Goal: Find specific page/section: Find specific page/section

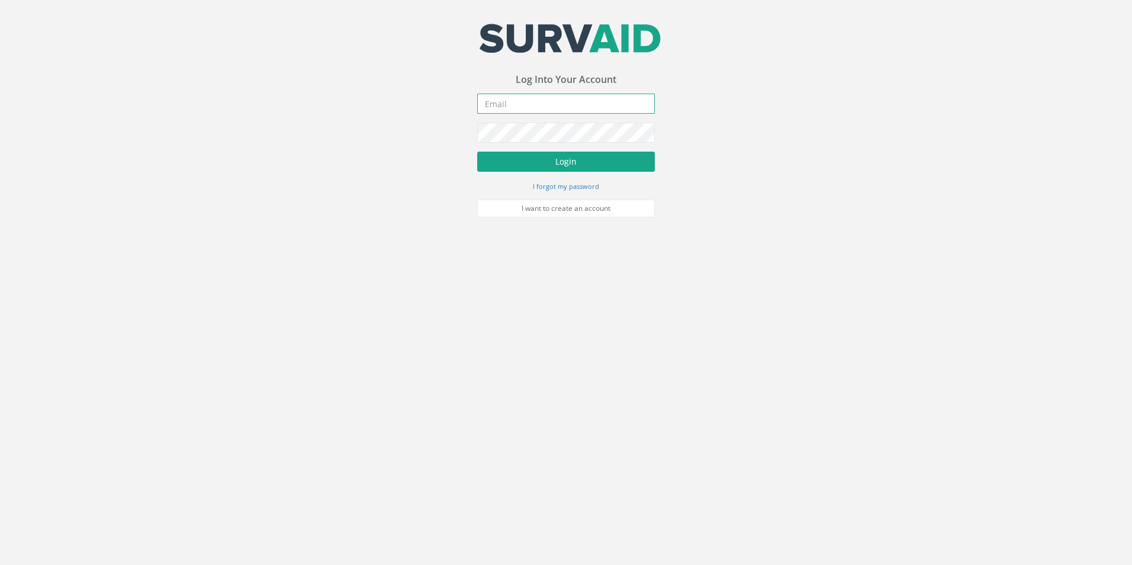
type input "[PERSON_NAME][EMAIL_ADDRESS][PERSON_NAME][DOMAIN_NAME]"
click at [639, 160] on button "Login" at bounding box center [566, 162] width 178 height 20
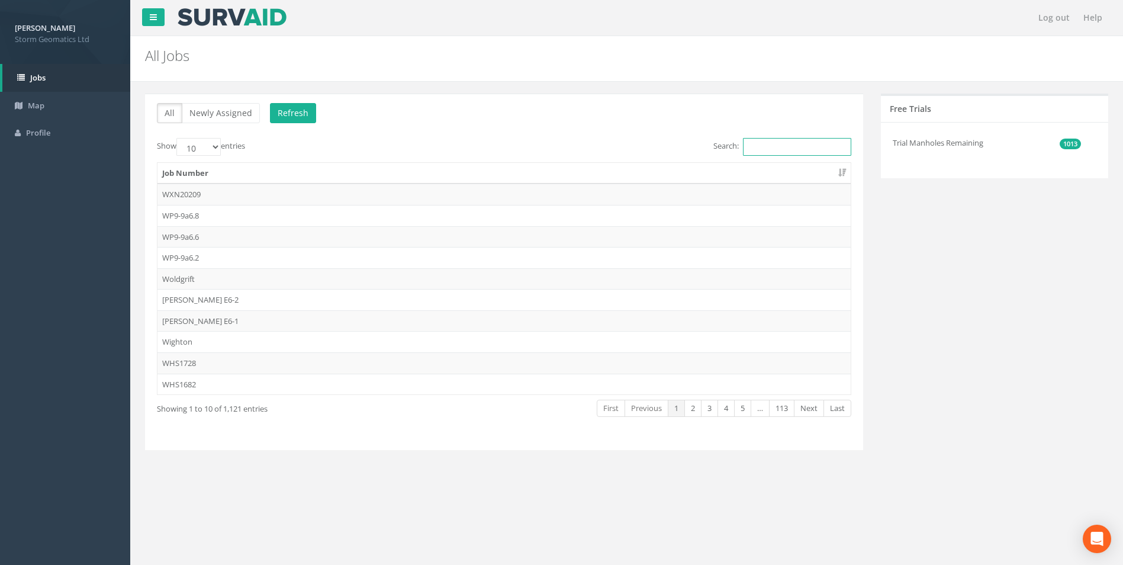
click at [775, 143] on input "Search:" at bounding box center [797, 147] width 108 height 18
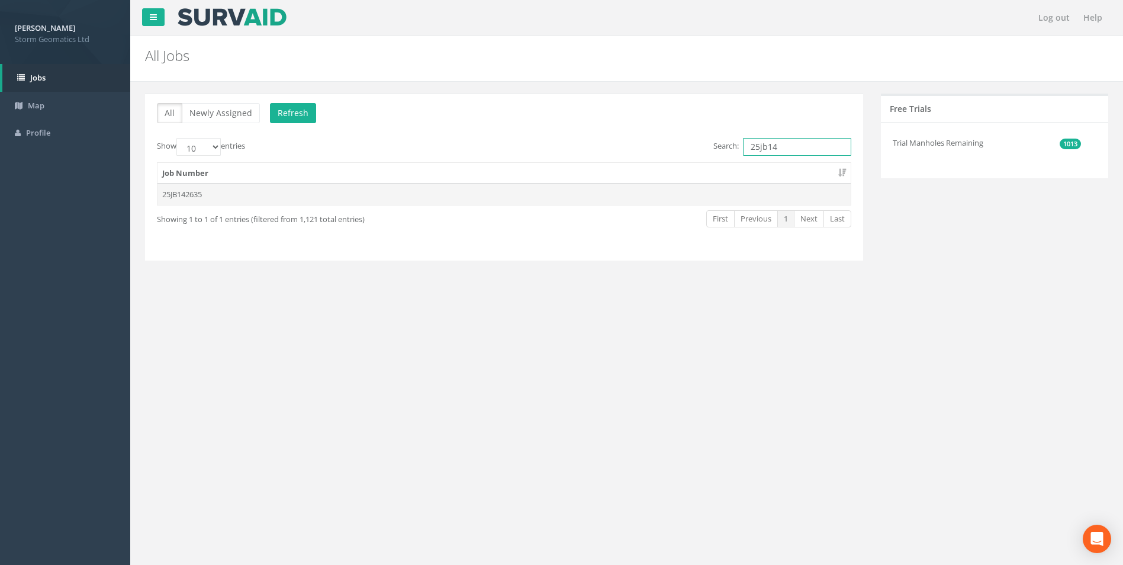
type input "25jb14"
click at [307, 197] on td "25JB142635" at bounding box center [503, 193] width 693 height 21
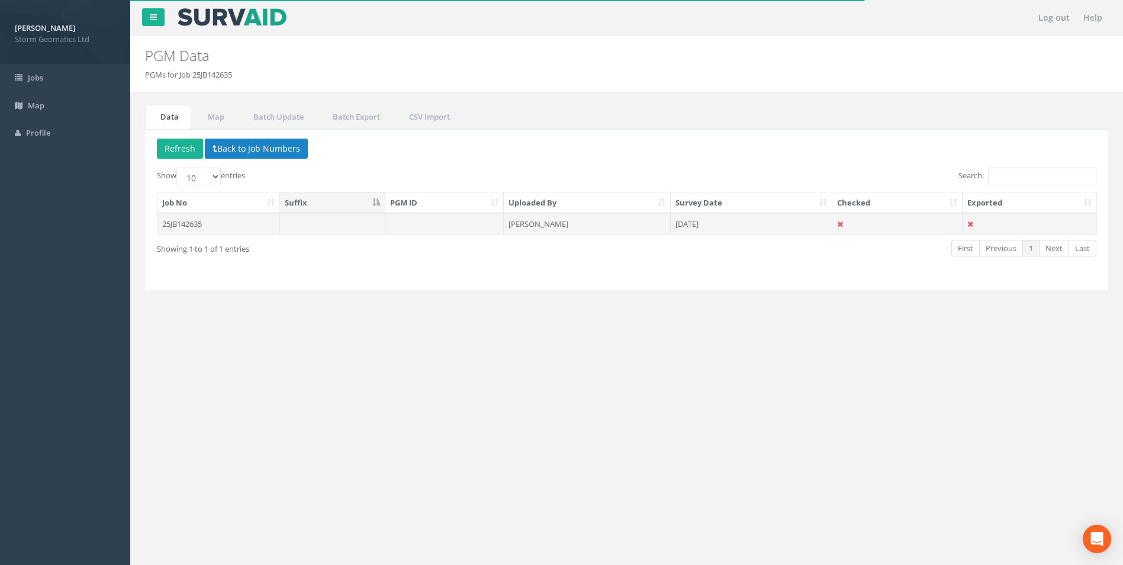
click at [420, 226] on td at bounding box center [444, 223] width 119 height 21
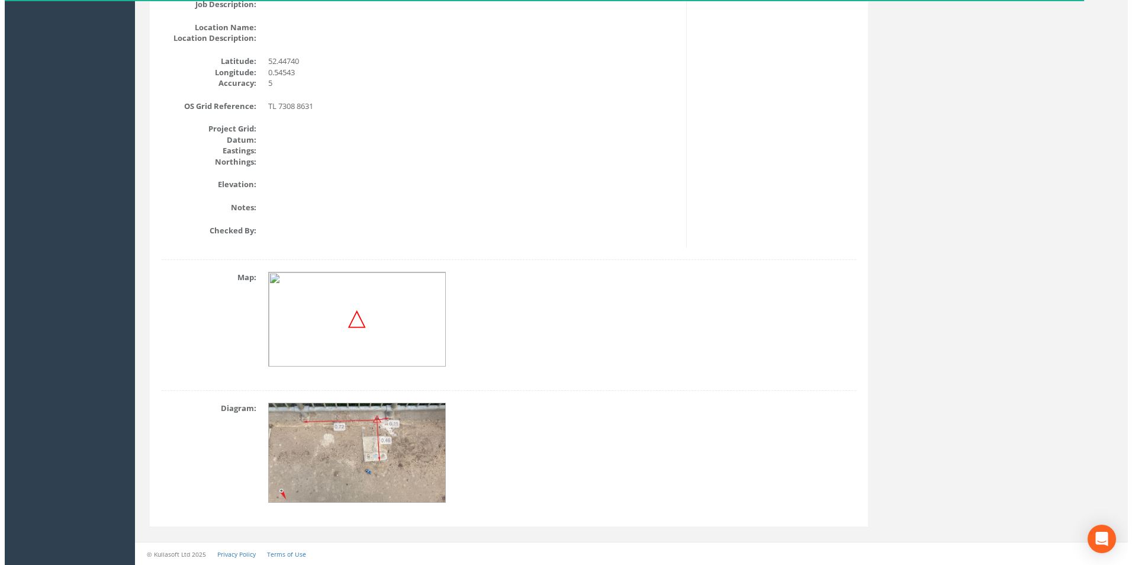
scroll to position [7, 0]
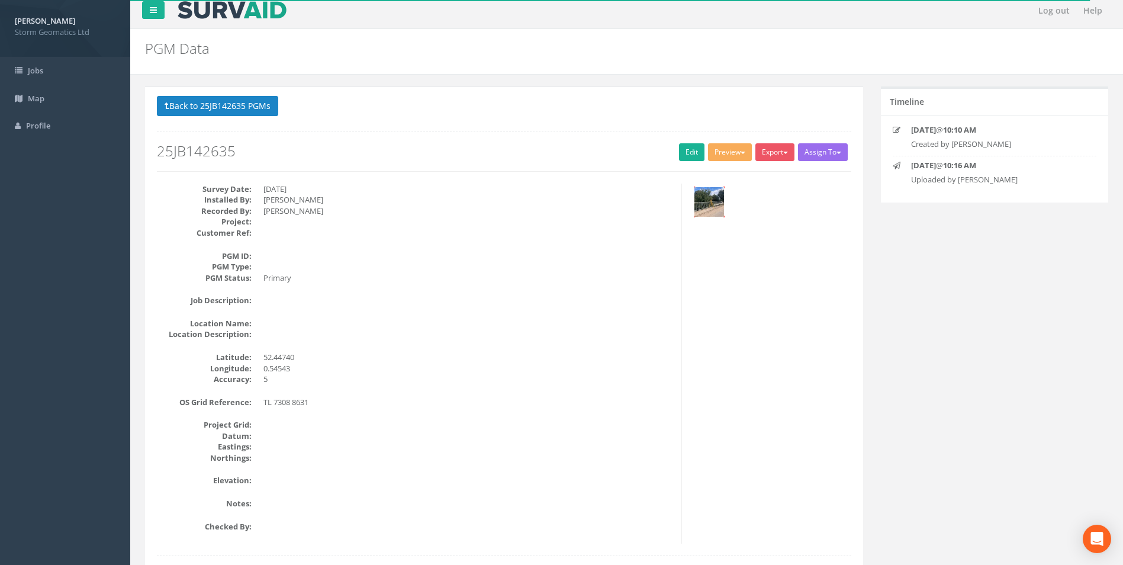
click at [700, 214] on img at bounding box center [709, 202] width 30 height 30
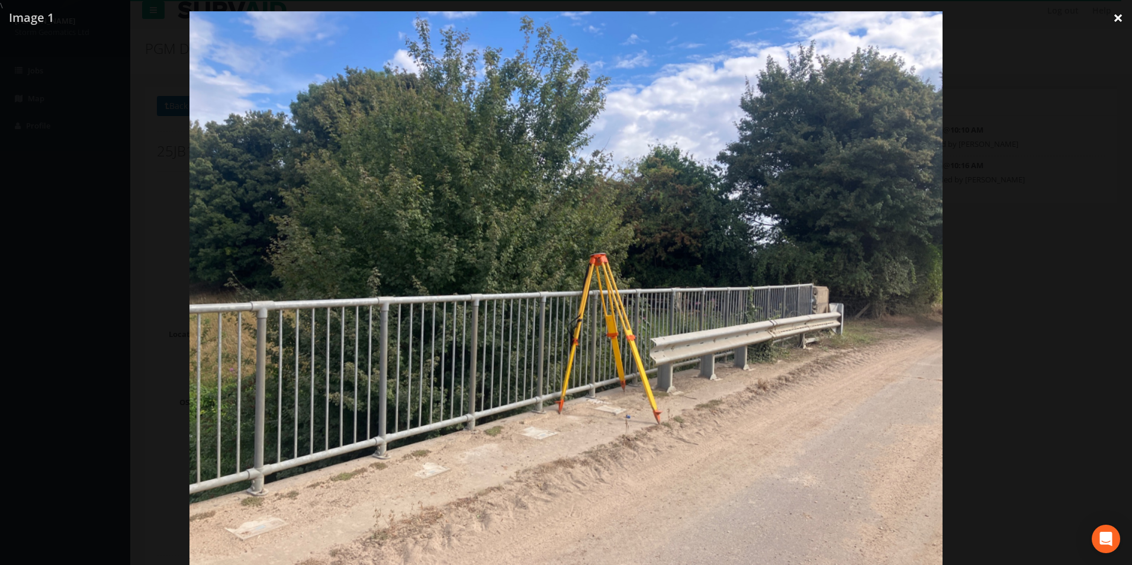
click at [1118, 19] on link "×" at bounding box center [1118, 18] width 28 height 36
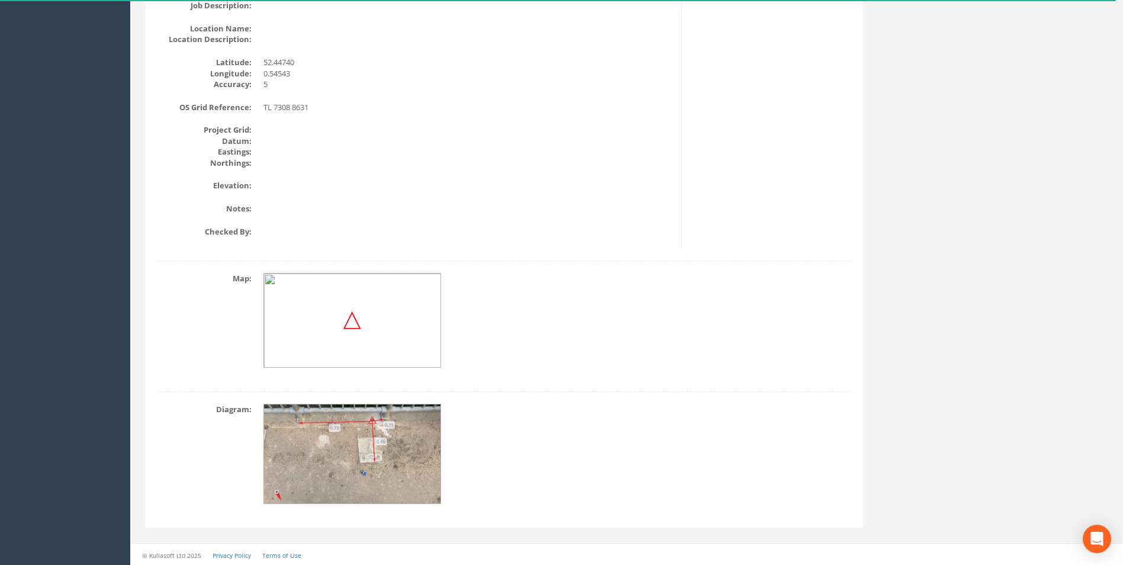
scroll to position [303, 0]
click at [389, 436] on img at bounding box center [353, 453] width 178 height 100
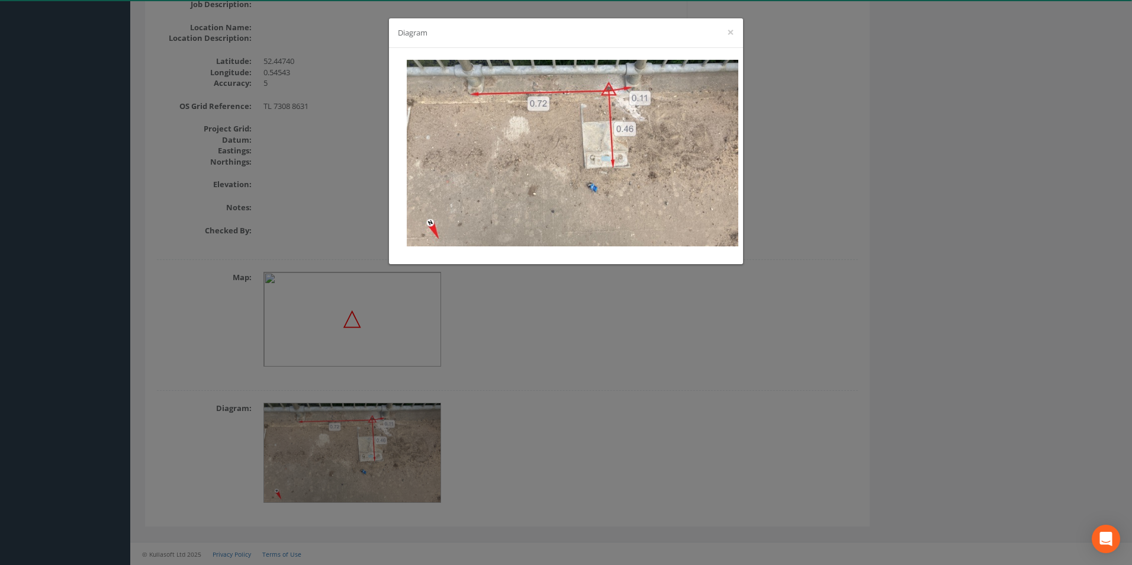
click at [511, 397] on div "Diagram ×" at bounding box center [566, 282] width 1132 height 565
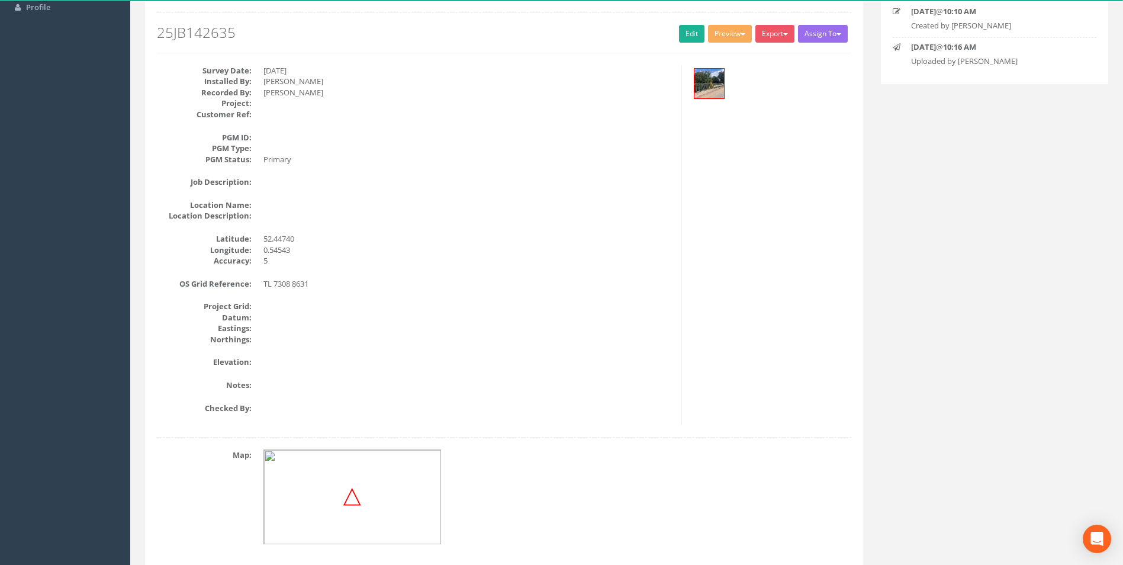
scroll to position [66, 0]
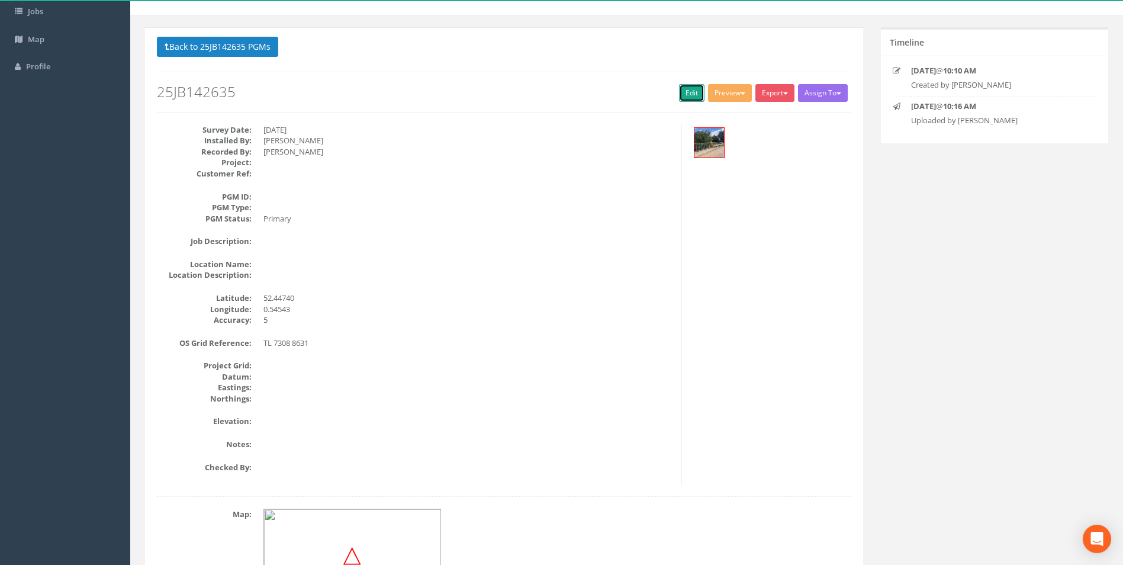
click at [683, 95] on link "Edit" at bounding box center [691, 93] width 25 height 18
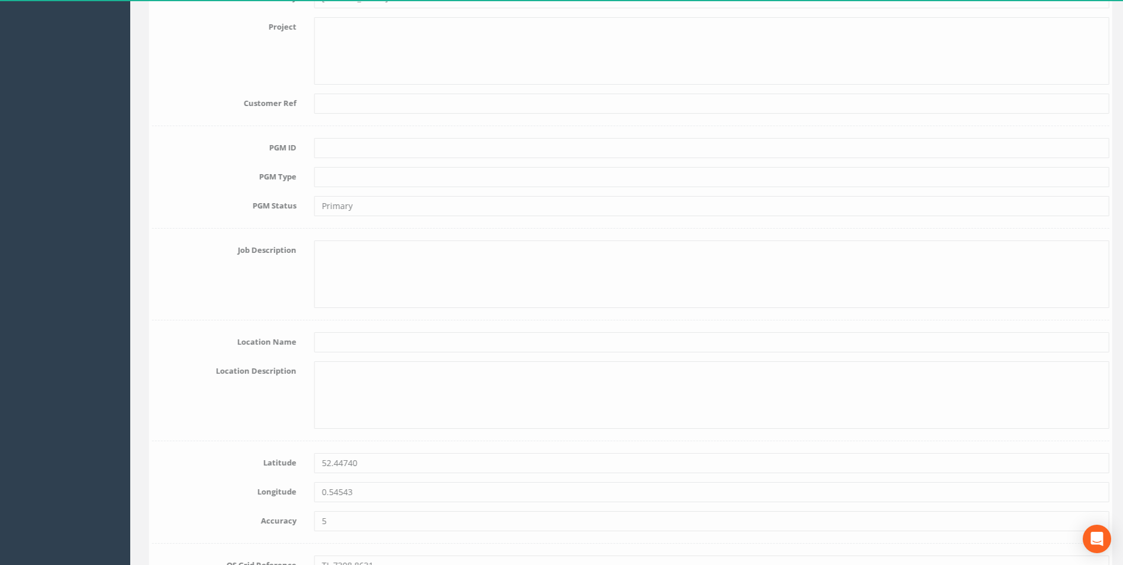
scroll to position [261, 0]
